Goal: Transaction & Acquisition: Purchase product/service

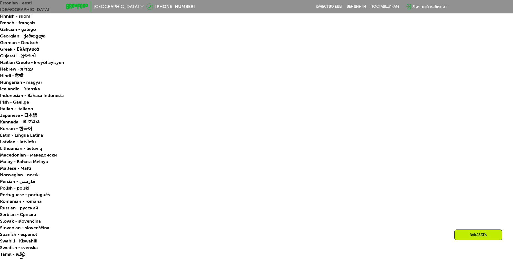
scroll to position [221, 0]
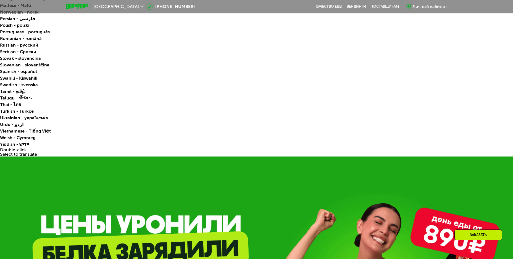
scroll to position [304, 0]
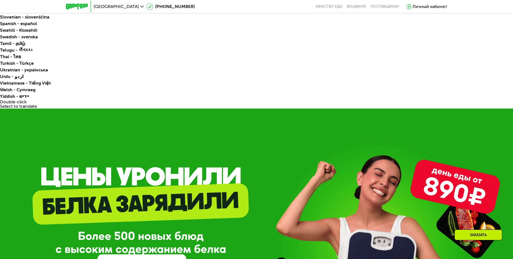
scroll to position [331, 0]
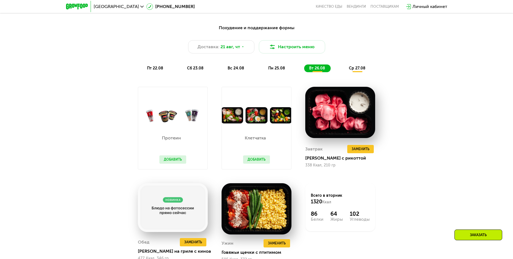
scroll to position [883, 0]
